Goal: Transaction & Acquisition: Download file/media

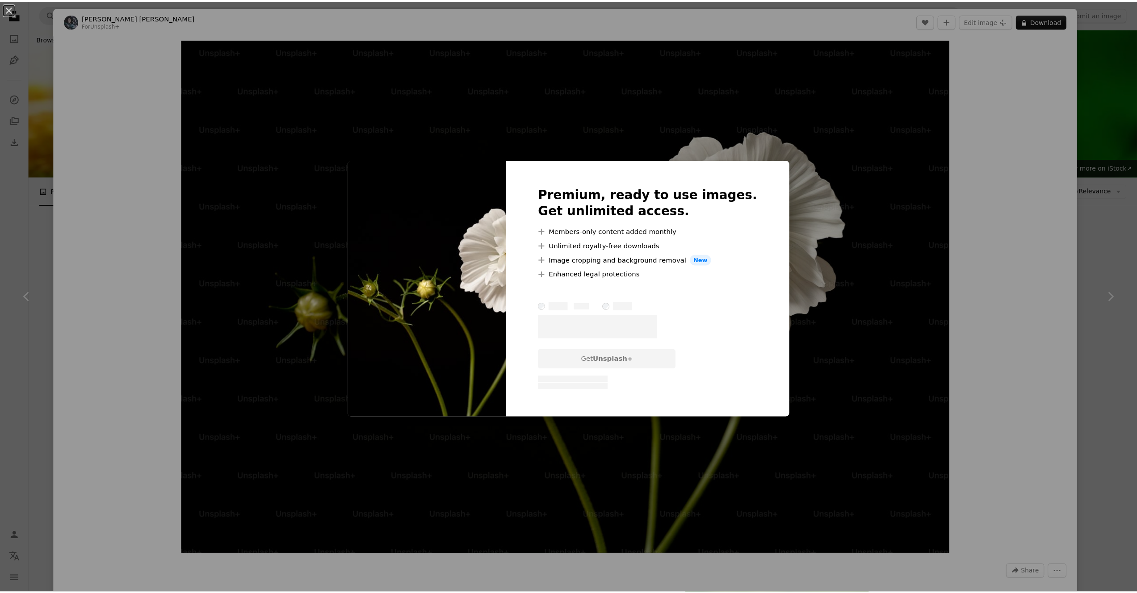
scroll to position [2722, 0]
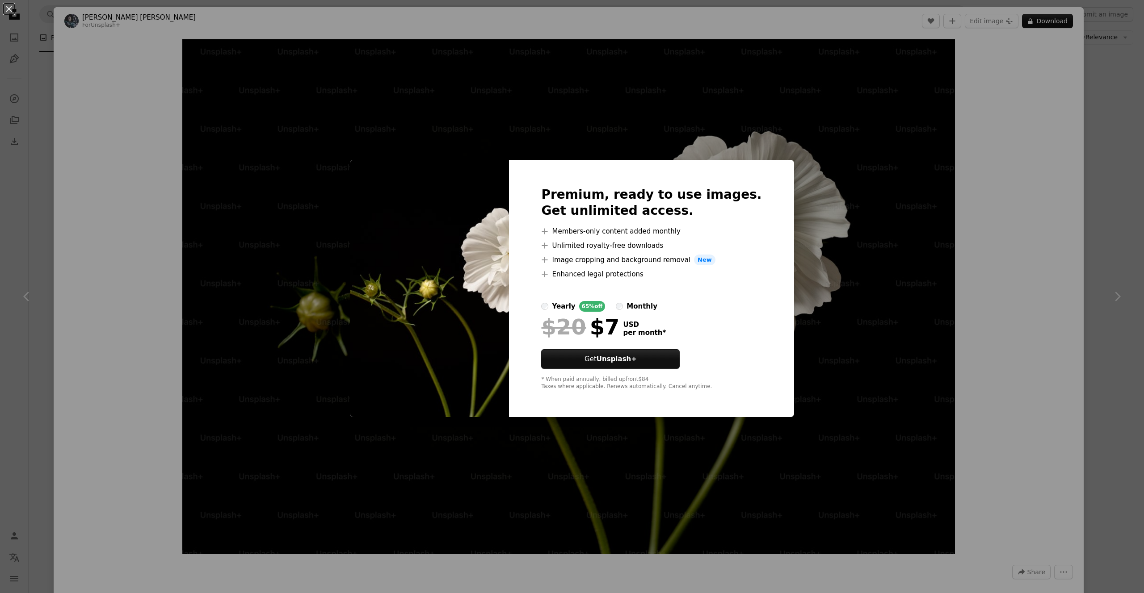
click at [968, 212] on div "An X shape Premium, ready to use images. Get unlimited access. A plus sign Memb…" at bounding box center [572, 296] width 1144 height 593
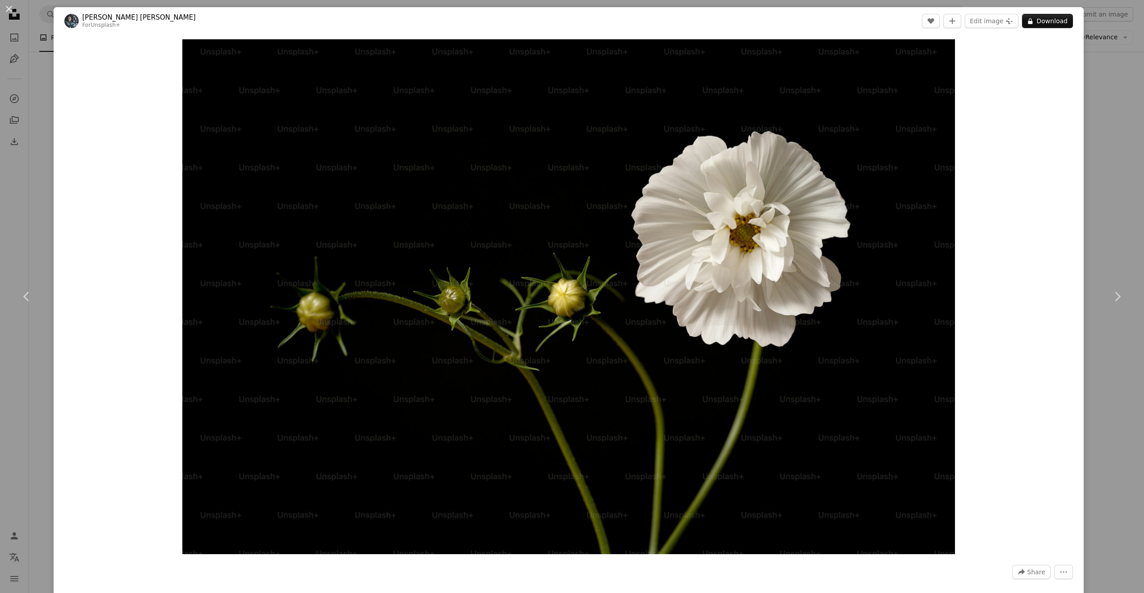
click at [1095, 206] on div "An X shape Chevron left Chevron right [PERSON_NAME] [PERSON_NAME] For Unsplash+…" at bounding box center [572, 296] width 1144 height 593
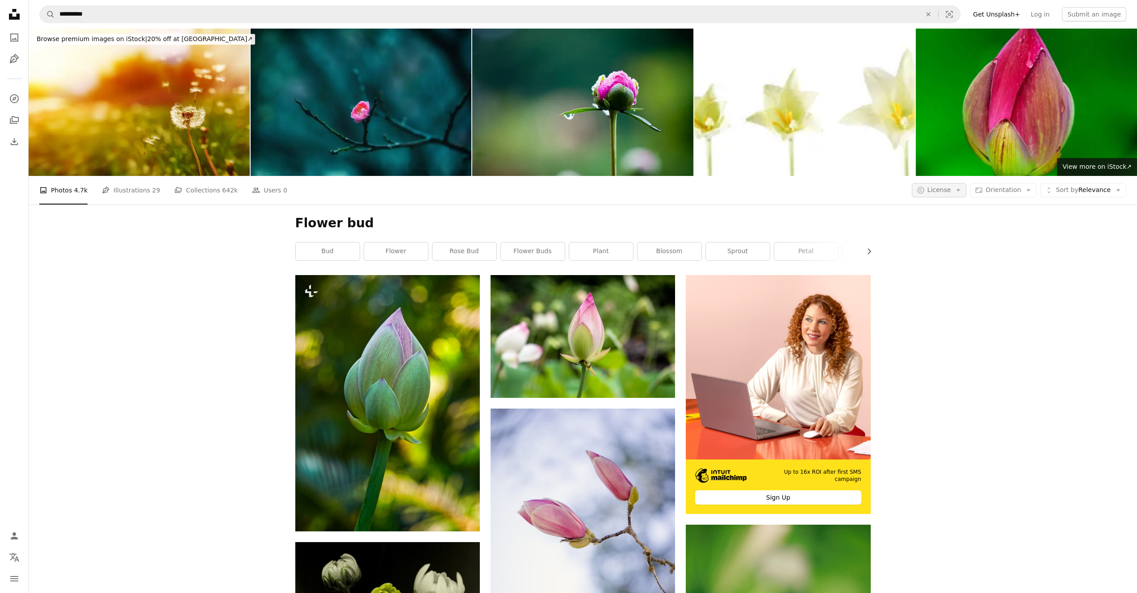
click at [937, 183] on button "A copyright icon © License Arrow down" at bounding box center [939, 190] width 55 height 14
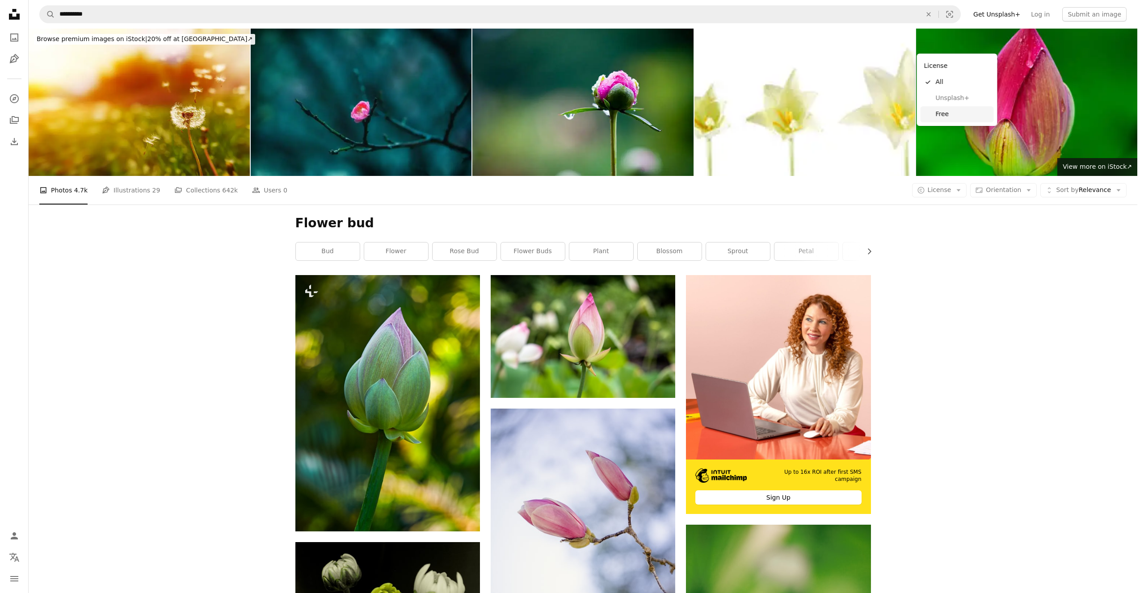
click at [941, 109] on link "Free" at bounding box center [956, 114] width 73 height 16
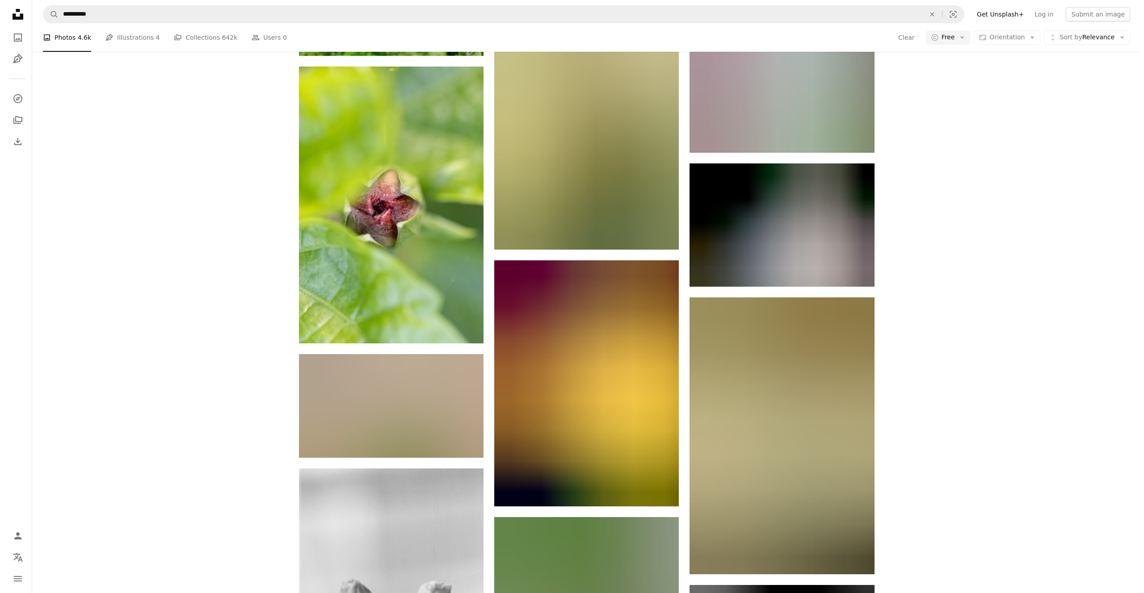
scroll to position [2928, 0]
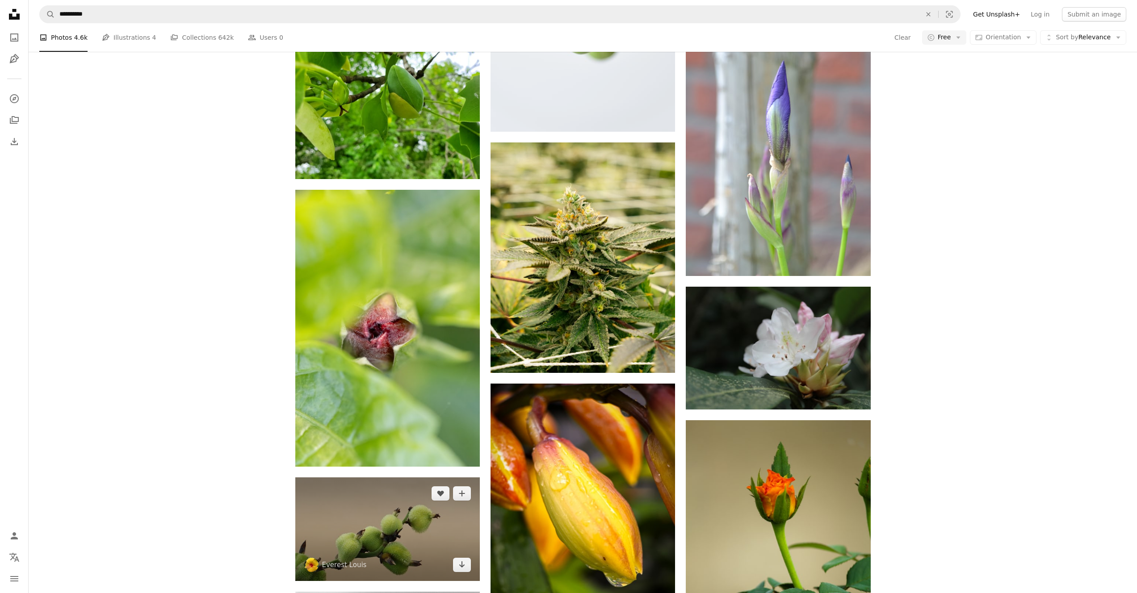
click at [359, 478] on img at bounding box center [387, 530] width 185 height 104
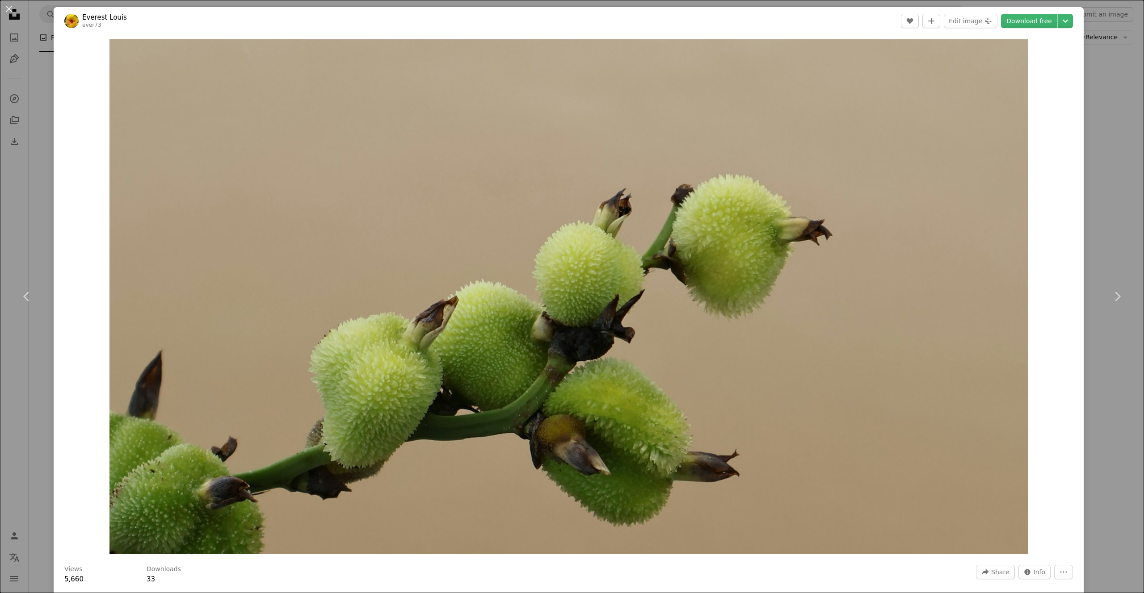
click at [25, 242] on div "An X shape Chevron left Chevron right Everest Louis ever73 A heart A plus sign …" at bounding box center [572, 296] width 1144 height 593
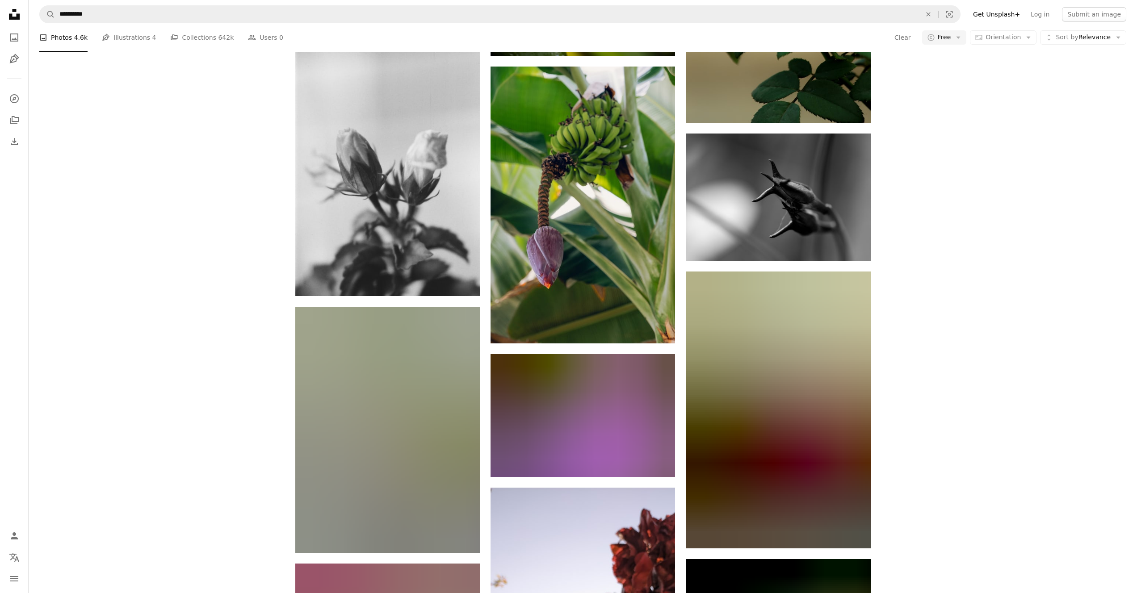
scroll to position [3622, 0]
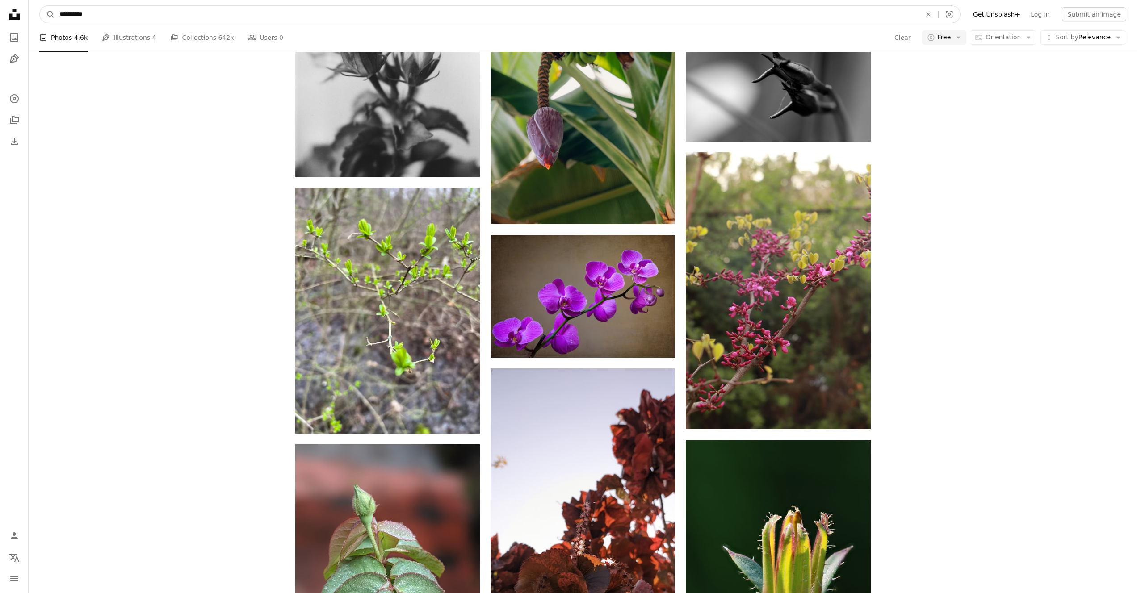
click at [184, 21] on input "**********" at bounding box center [487, 14] width 864 height 17
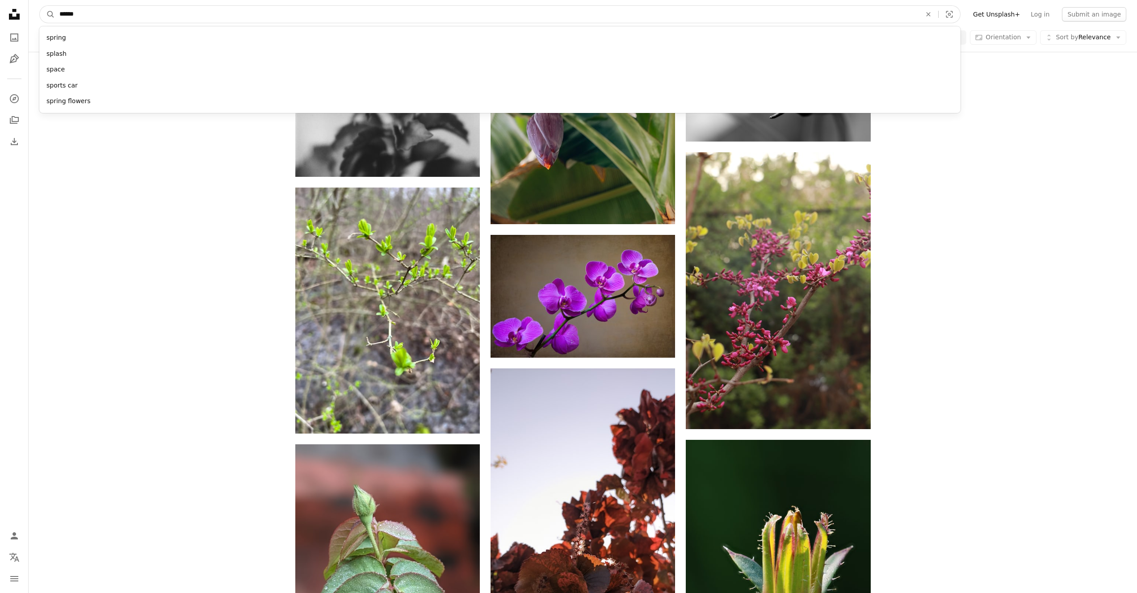
type input "******"
click at [40, 6] on button "A magnifying glass" at bounding box center [47, 14] width 15 height 17
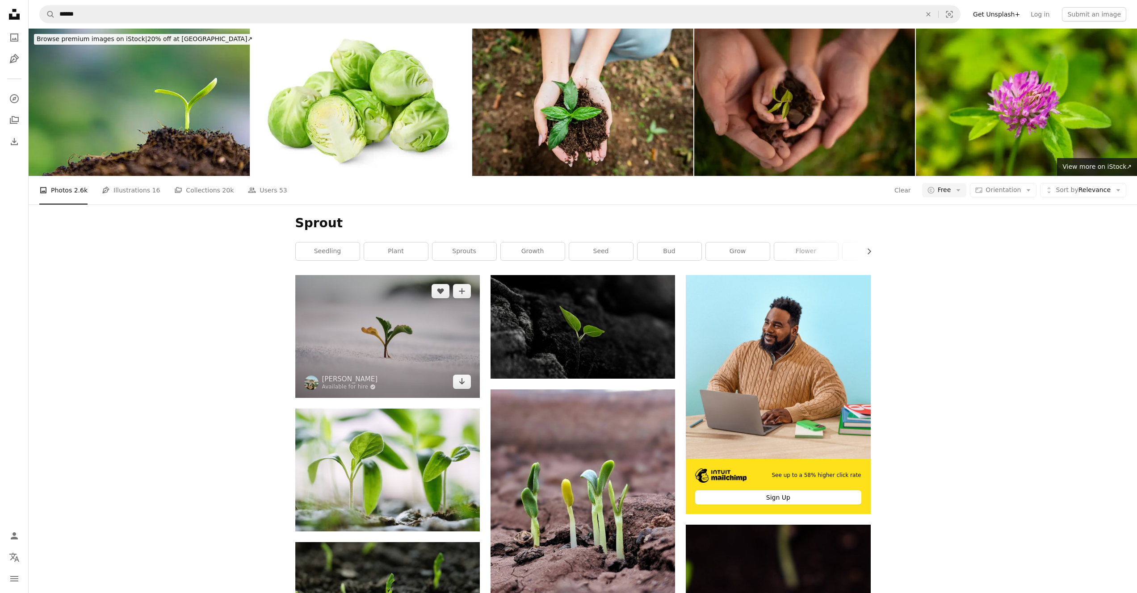
click at [331, 275] on img at bounding box center [387, 336] width 185 height 123
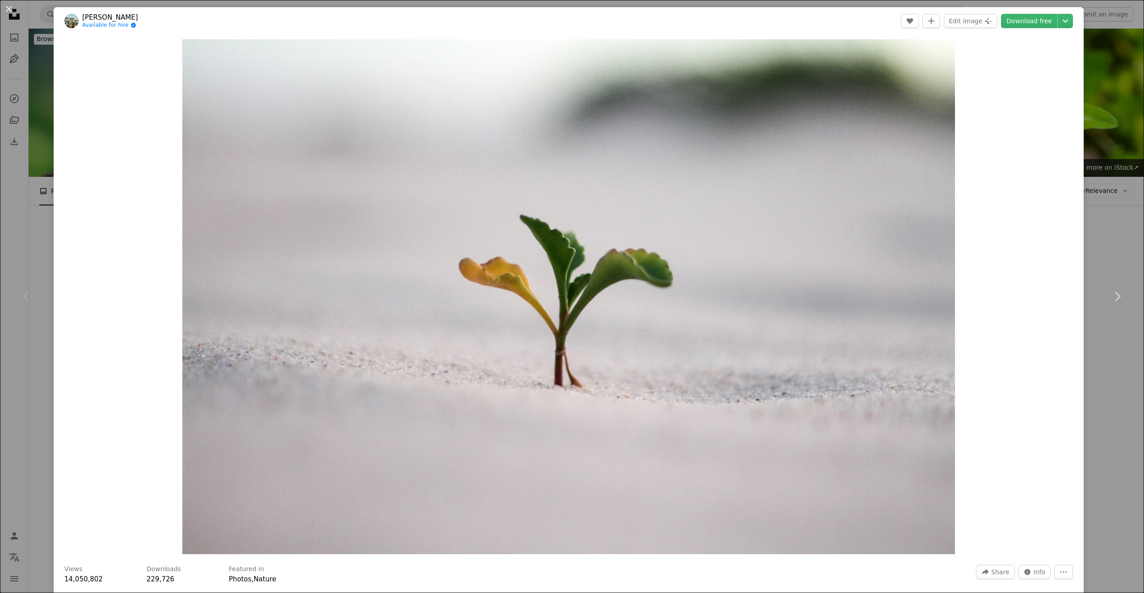
click at [47, 259] on div "Chevron left" at bounding box center [27, 297] width 54 height 86
click at [33, 265] on div "Chevron left" at bounding box center [27, 297] width 54 height 86
click at [22, 265] on div "Chevron left" at bounding box center [27, 297] width 54 height 86
click at [1107, 97] on div "An X shape Chevron left Chevron right [PERSON_NAME] Available for hire A checkm…" at bounding box center [572, 296] width 1144 height 593
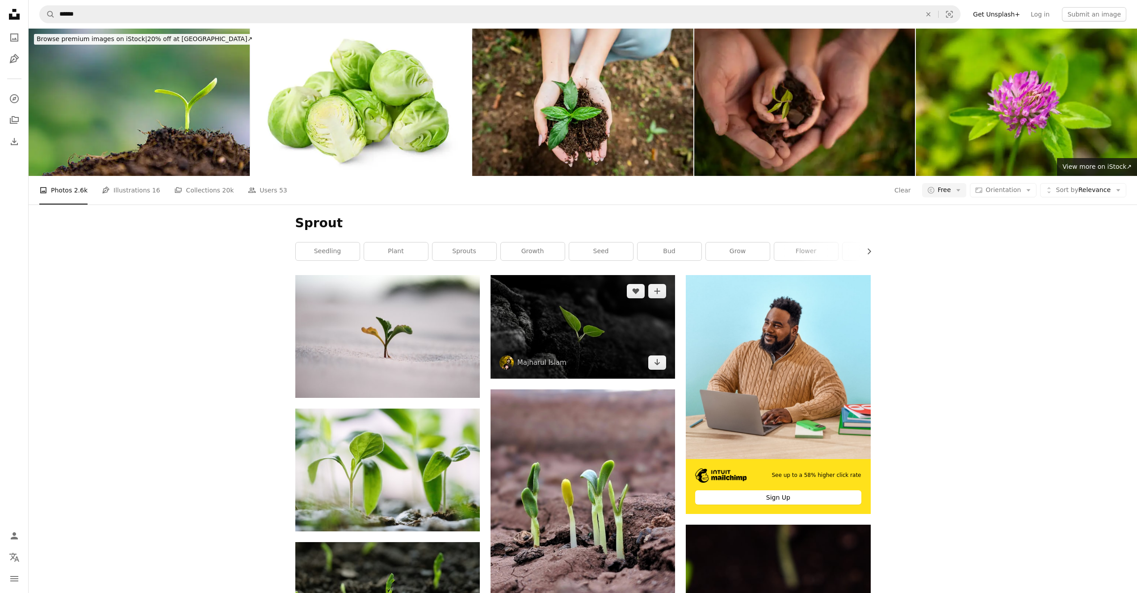
click at [542, 275] on img at bounding box center [583, 327] width 185 height 104
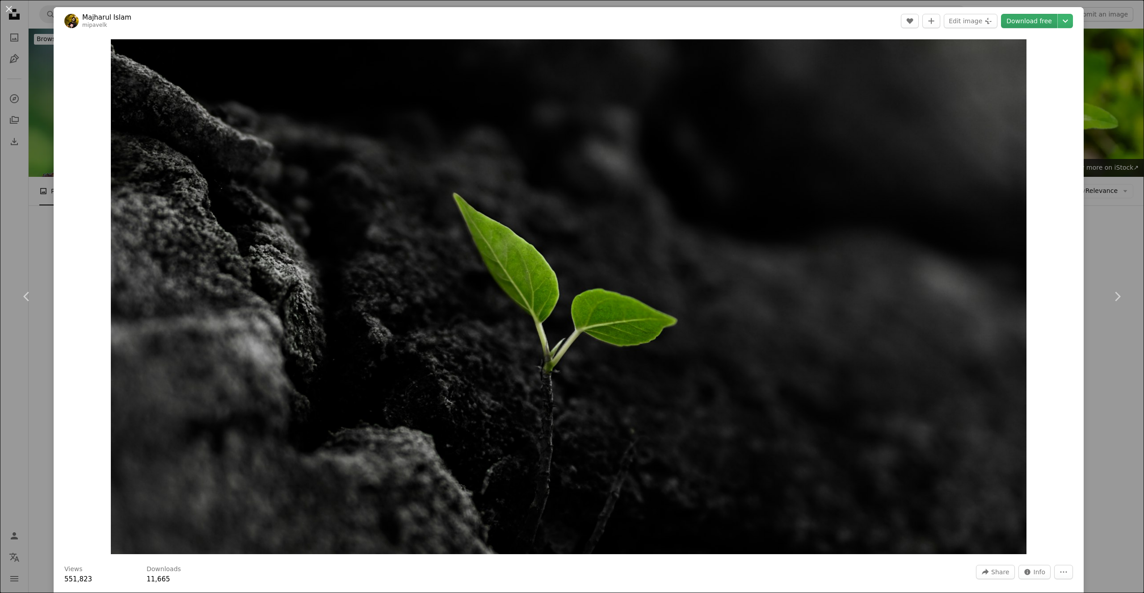
click at [1028, 24] on link "Download free" at bounding box center [1029, 21] width 56 height 14
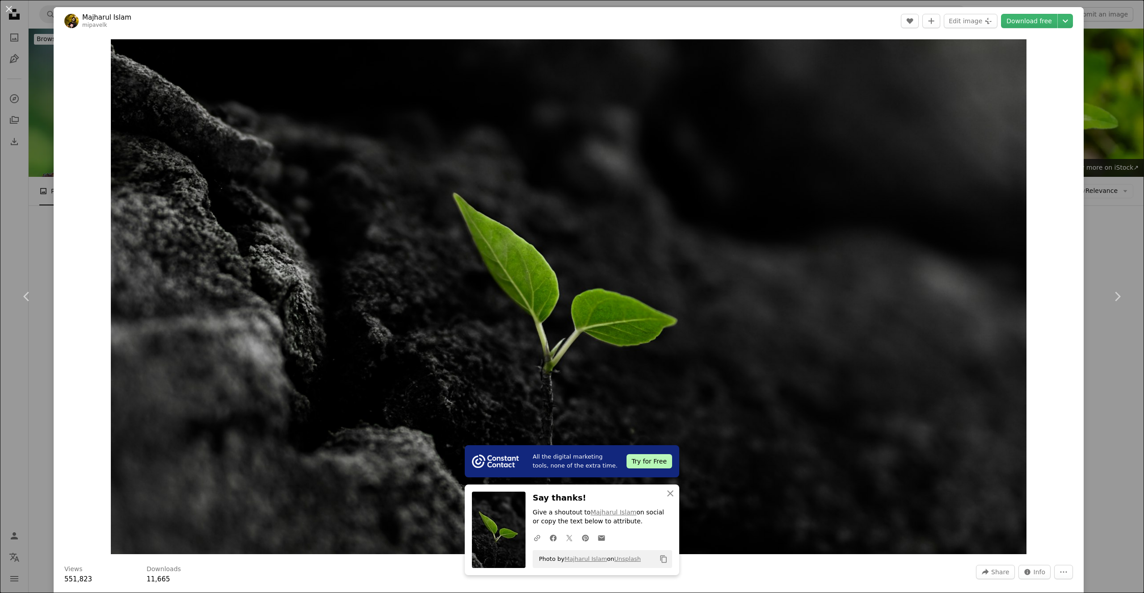
click at [33, 135] on div "An X shape Chevron left Chevron right All the digital marketing tools, none of …" at bounding box center [572, 296] width 1144 height 593
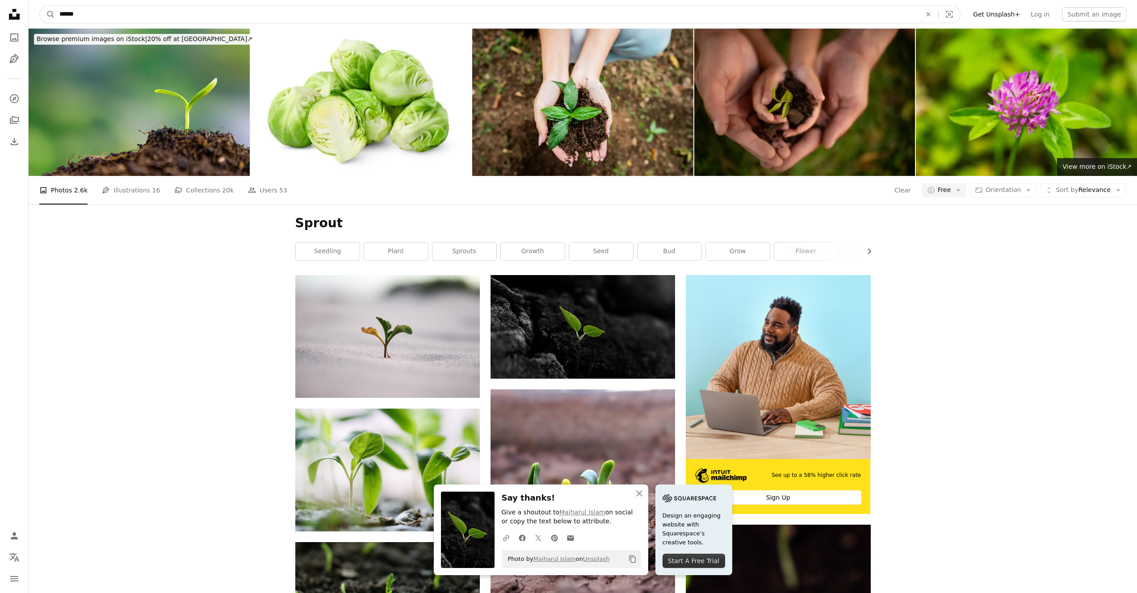
click at [114, 13] on input "******" at bounding box center [487, 14] width 864 height 17
type input "******"
click button "A magnifying glass" at bounding box center [47, 14] width 15 height 17
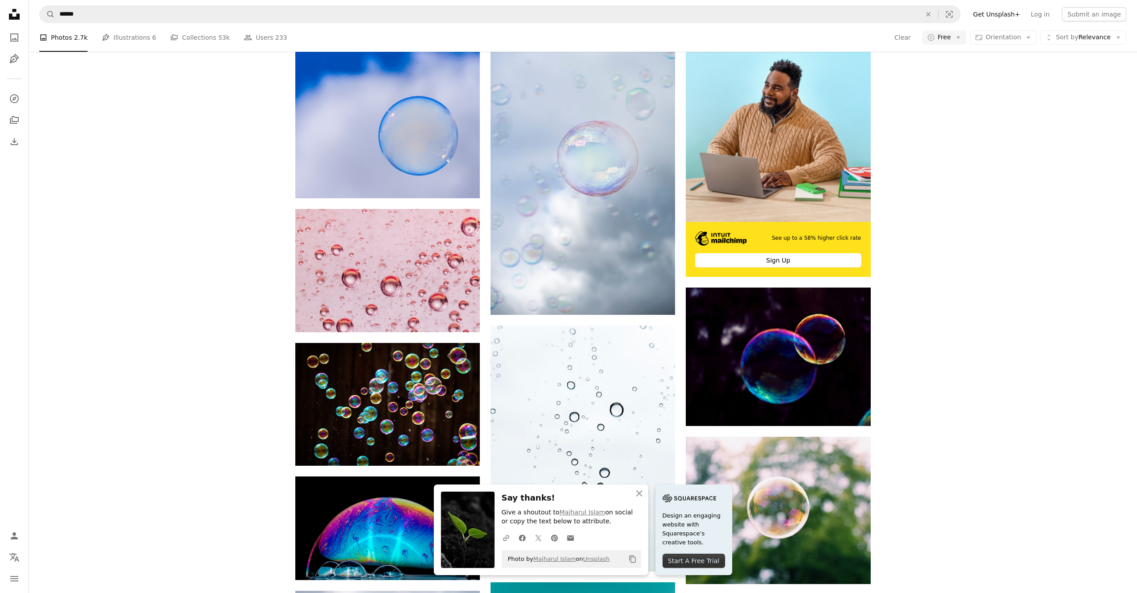
scroll to position [365, 0]
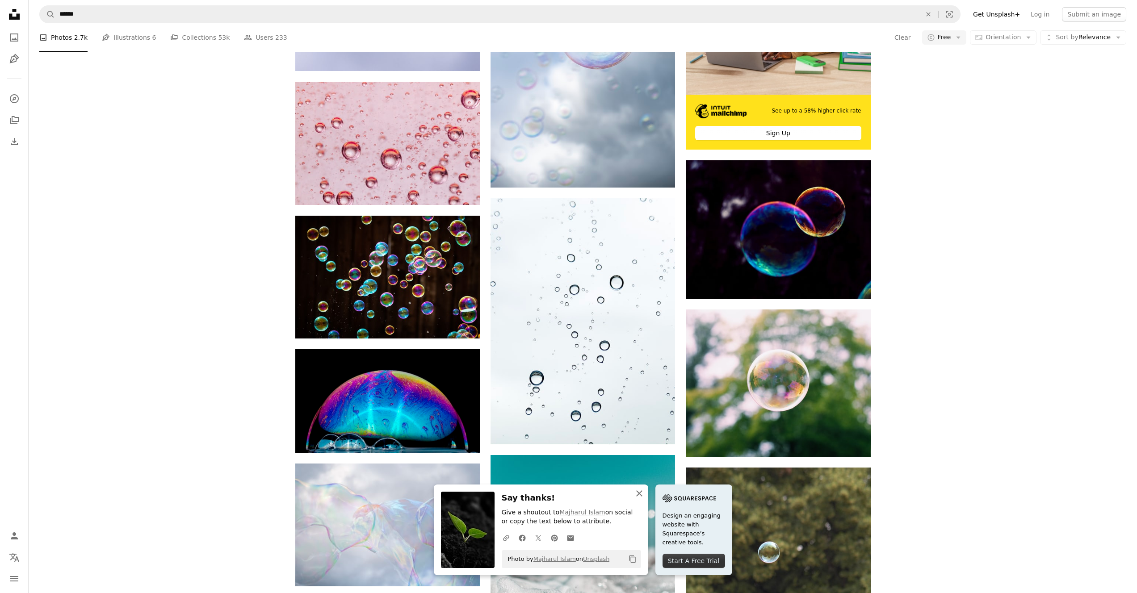
click at [645, 493] on icon "An X shape" at bounding box center [639, 493] width 11 height 11
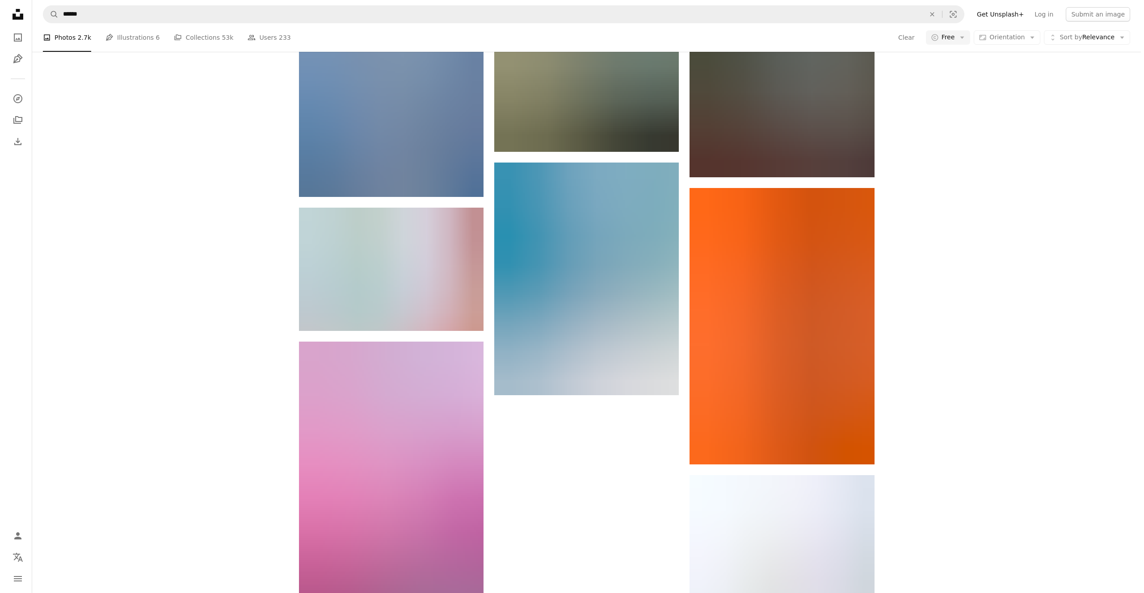
scroll to position [1029, 0]
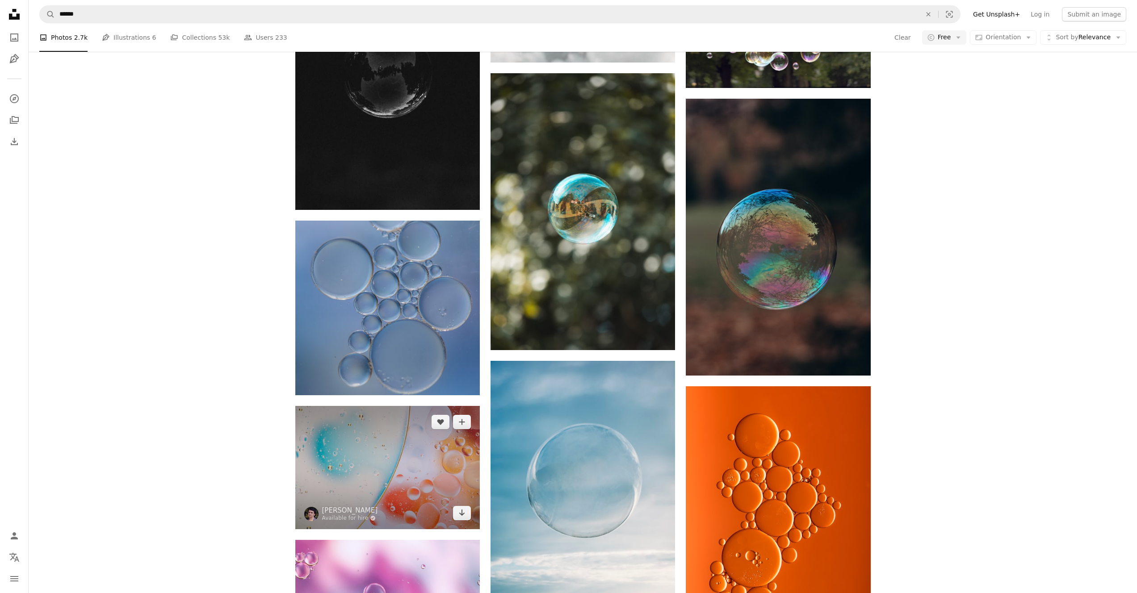
click at [391, 406] on img at bounding box center [387, 467] width 185 height 123
